Goal: Information Seeking & Learning: Find specific fact

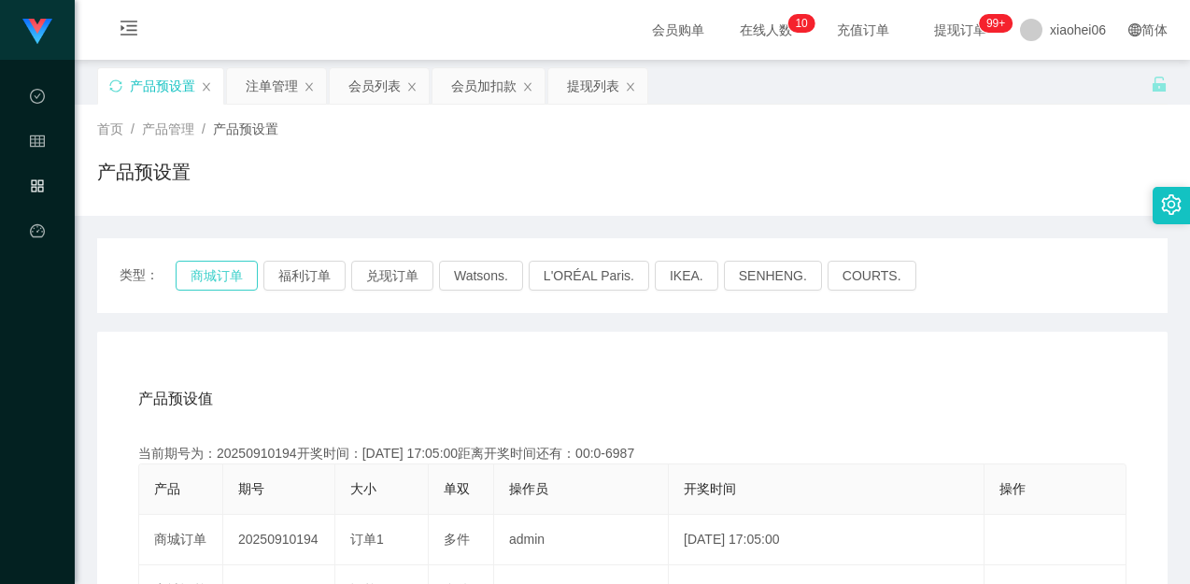
click at [190, 261] on button "商城订单" at bounding box center [217, 276] width 82 height 30
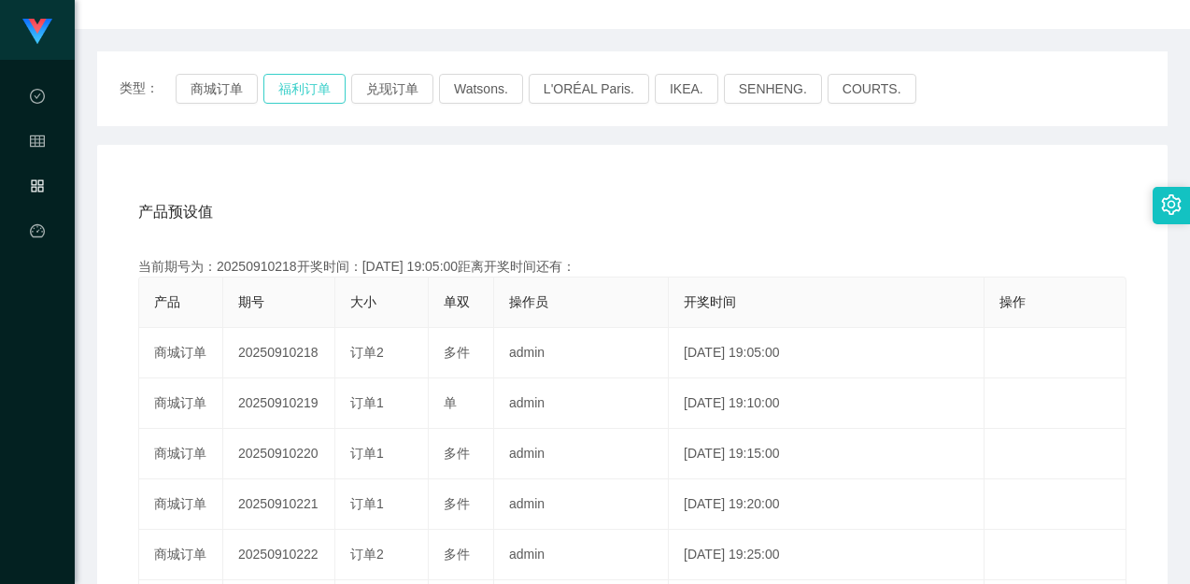
drag, startPoint x: 322, startPoint y: 98, endPoint x: 303, endPoint y: 91, distance: 20.1
click at [306, 91] on button "福利订单" at bounding box center [304, 89] width 82 height 30
click at [303, 91] on button "福利订单" at bounding box center [304, 89] width 82 height 30
click at [481, 149] on div "产品预设值 添加期号 当前期号为：20250910218开奖时间：[DATE] 19:05:00距离开奖时间还有： 产品 期号 大小 单双 操作员 开奖时间 …" at bounding box center [632, 529] width 1070 height 769
click at [456, 155] on div "产品预设值 添加期号 当前期号为：20250910218开奖时间：[DATE] 19:05:00距离开奖时间还有：03:29 产品 期号 大小 单双 操作员 …" at bounding box center [632, 529] width 1070 height 769
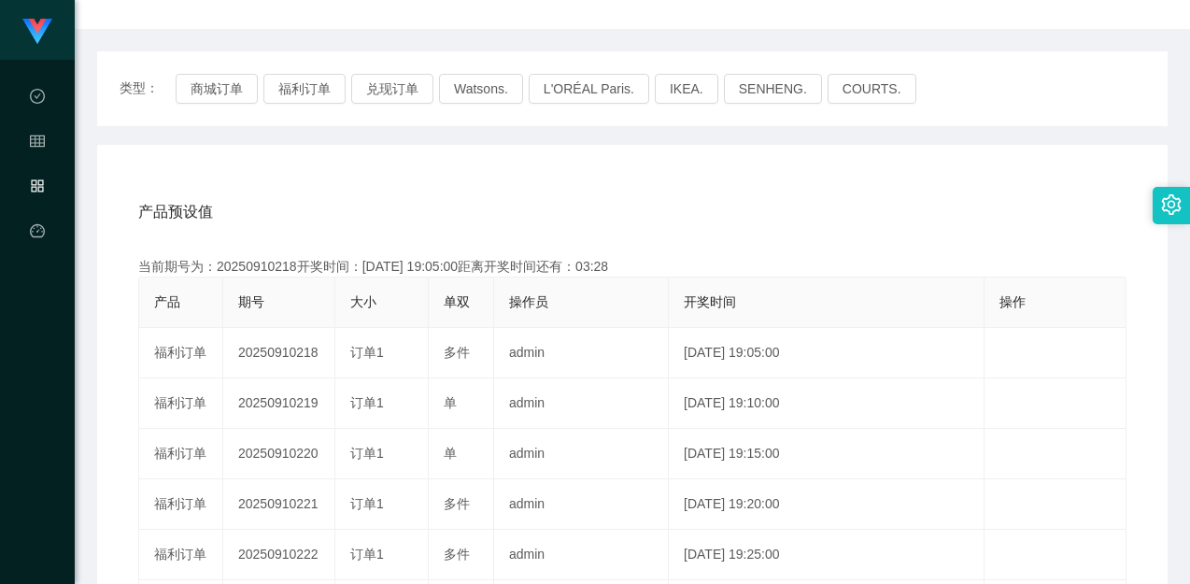
click at [272, 270] on div "当前期号为：20250910218开奖时间：[DATE] 19:05:00距离开奖时间还有：03:28" at bounding box center [632, 267] width 988 height 20
click at [272, 269] on div "当前期号为：20250910218开奖时间：[DATE] 19:05:00距离开奖时间还有：03:28" at bounding box center [632, 267] width 988 height 20
click at [213, 270] on div "当前期号为：20250910218开奖时间：[DATE] 19:05:00距离开奖时间还有：03:21" at bounding box center [632, 267] width 988 height 20
drag, startPoint x: 213, startPoint y: 270, endPoint x: 227, endPoint y: 270, distance: 14.0
click at [213, 270] on div "当前期号为：20250910218开奖时间：[DATE] 19:05:00距离开奖时间还有：03:21" at bounding box center [632, 267] width 988 height 20
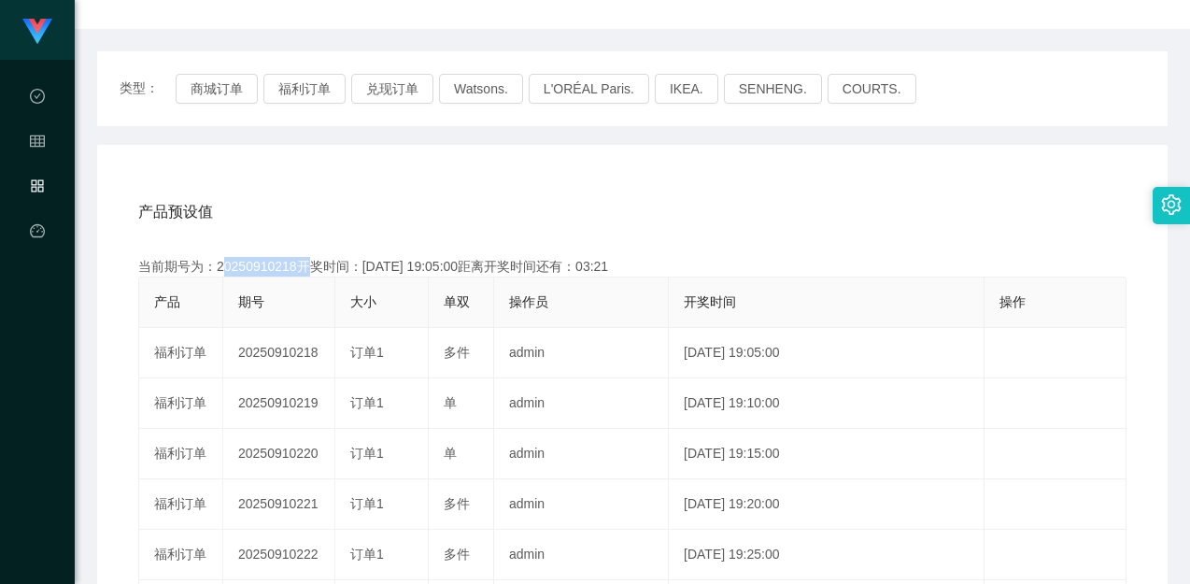
copy div "20250910218"
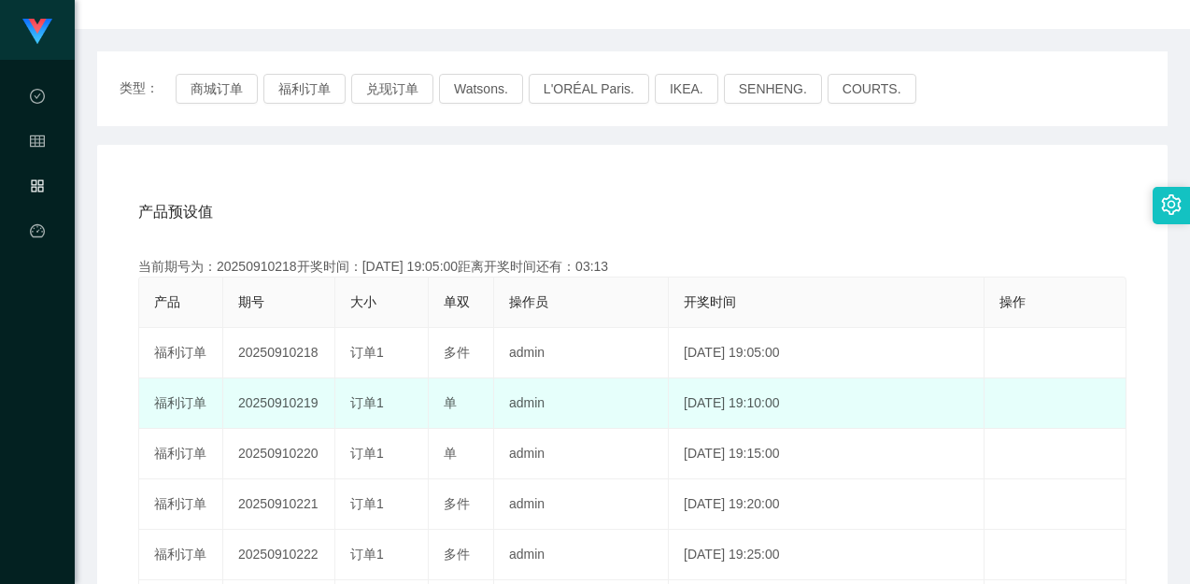
click at [296, 406] on td "20250910219" at bounding box center [279, 403] width 112 height 50
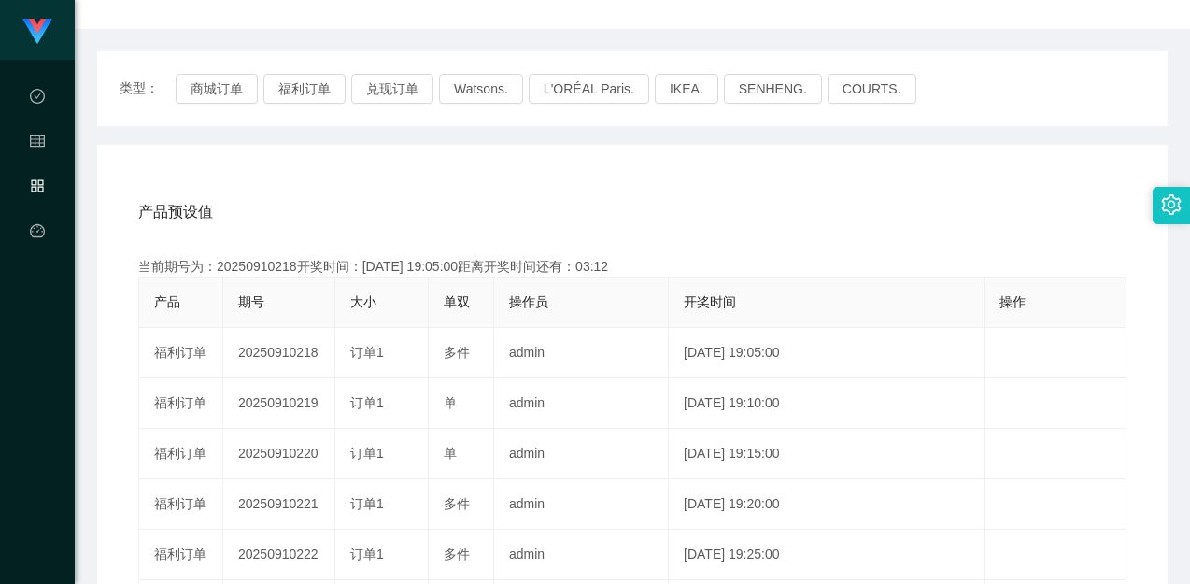
copy td "20250910219"
click at [726, 167] on div "产品预设值 添加期号 当前期号为：20250910218开奖时间：[DATE] 19:05:00距离开奖时间还有：00:35 产品 期号 大小 单双 操作员 …" at bounding box center [632, 529] width 1070 height 769
click at [840, 185] on div "产品预设值 添加期号 当前期号为：20250910218开奖时间：[DATE] 19:05:00距离开奖时间还有：00:0-26 产品 期号 大小 单双 操作…" at bounding box center [632, 529] width 1070 height 769
